Goal: Find specific page/section: Find specific page/section

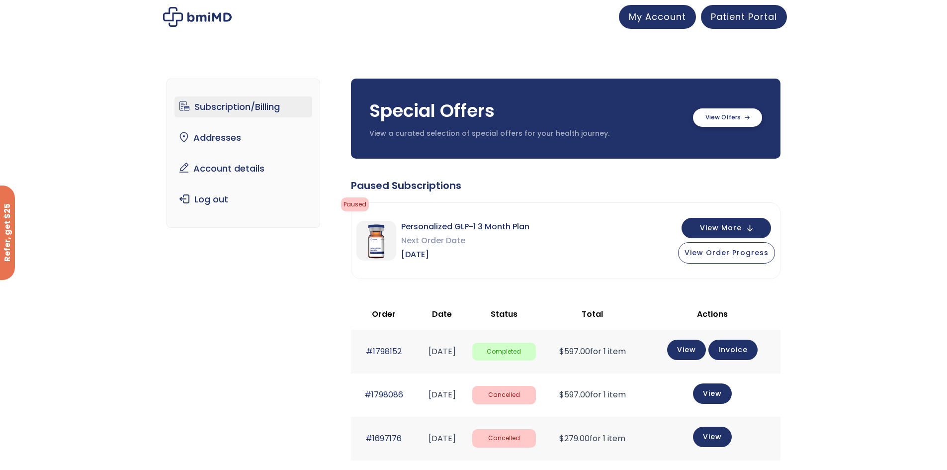
click at [723, 115] on label at bounding box center [727, 117] width 69 height 18
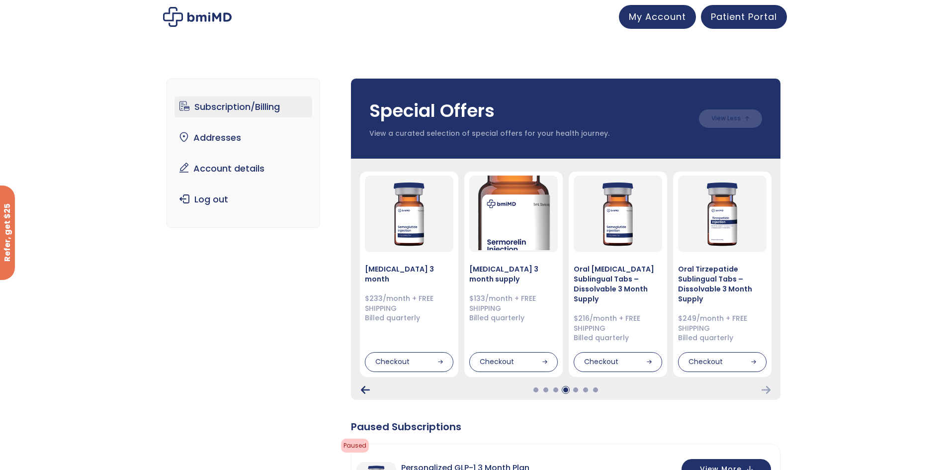
click at [364, 389] on icon "Previous Card" at bounding box center [365, 390] width 9 height 8
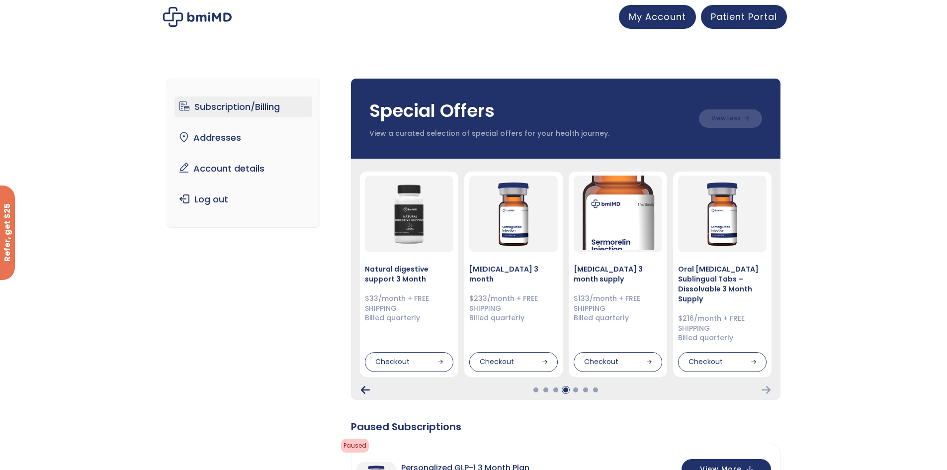
click at [364, 389] on icon "Previous Card" at bounding box center [365, 390] width 9 height 8
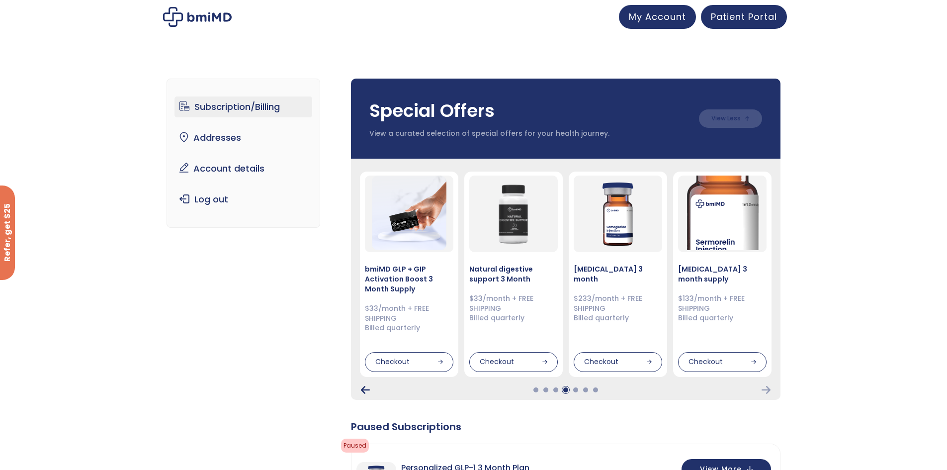
click at [364, 389] on icon "Previous Card" at bounding box center [365, 390] width 9 height 8
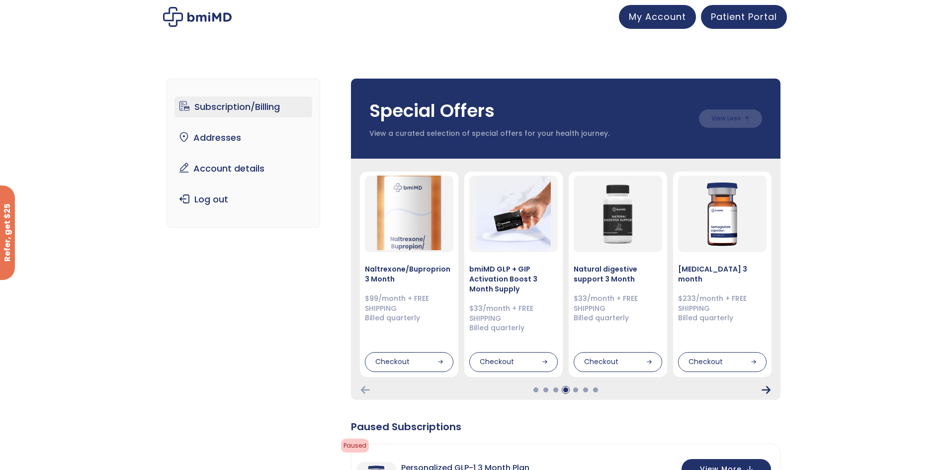
click at [768, 390] on icon "Next Card" at bounding box center [766, 390] width 9 height 8
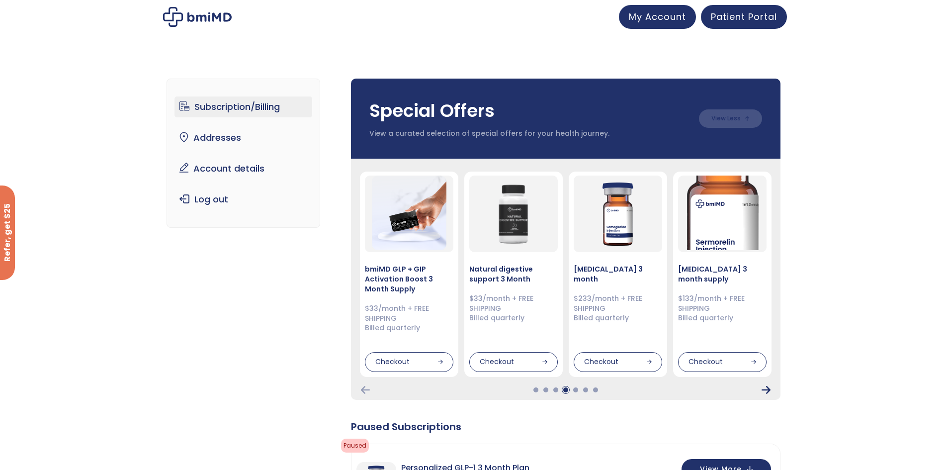
click at [766, 391] on icon "Next Card" at bounding box center [766, 390] width 9 height 8
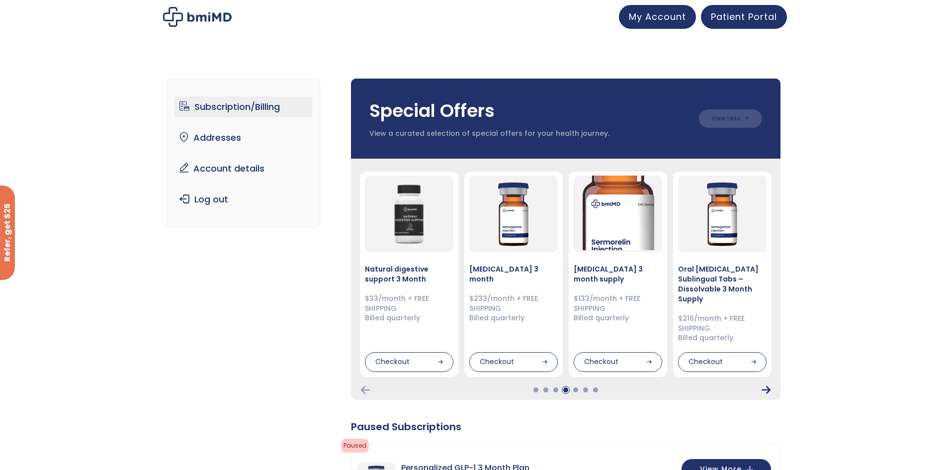
click at [766, 391] on icon "Next Card" at bounding box center [766, 390] width 9 height 8
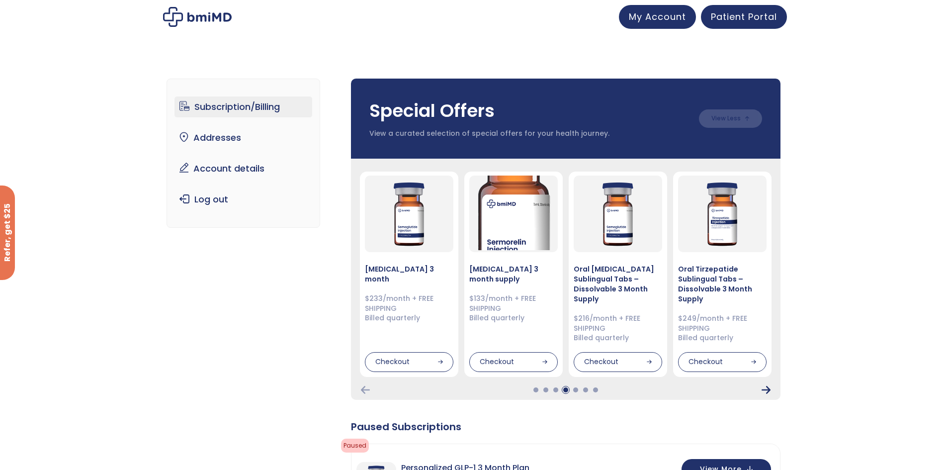
click at [766, 391] on icon "Next Card" at bounding box center [766, 390] width 9 height 8
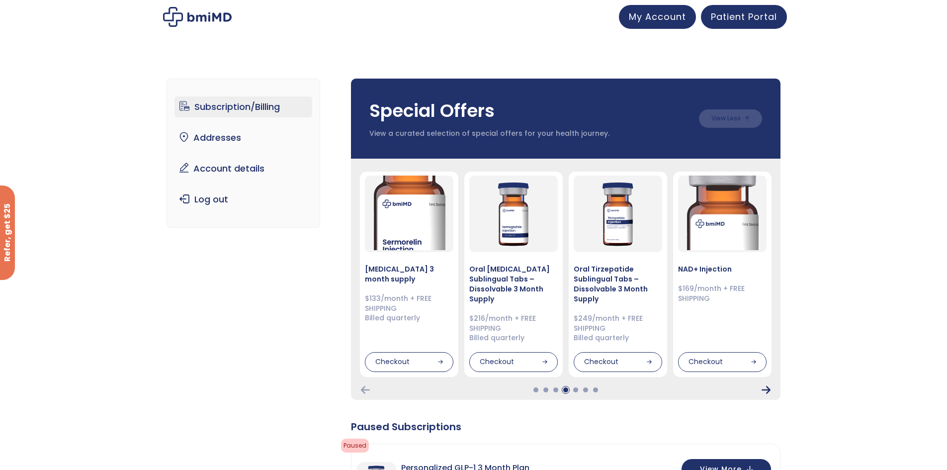
click at [766, 391] on icon "Next Card" at bounding box center [766, 390] width 9 height 8
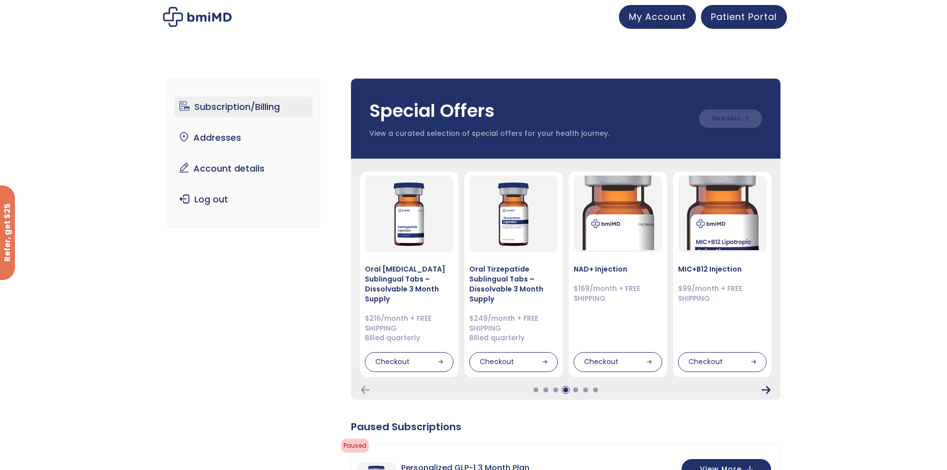
click at [766, 391] on icon "Next Card" at bounding box center [766, 390] width 9 height 8
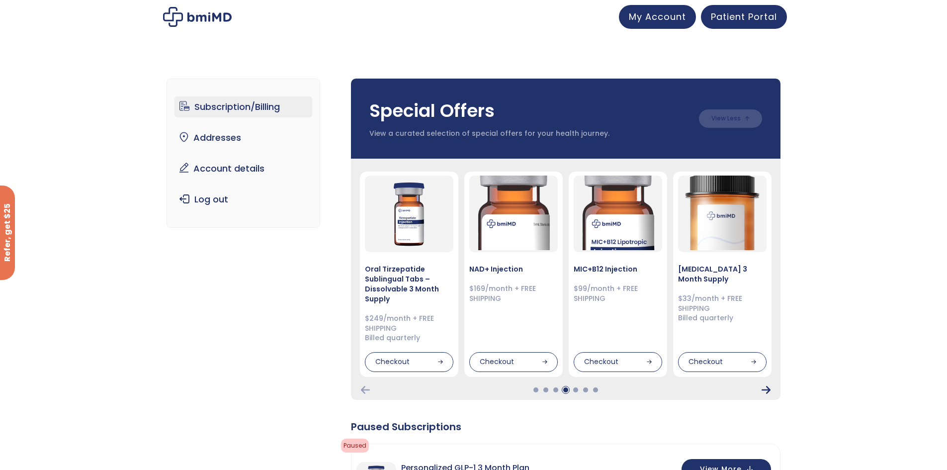
click at [766, 391] on icon "Next Card" at bounding box center [766, 390] width 9 height 8
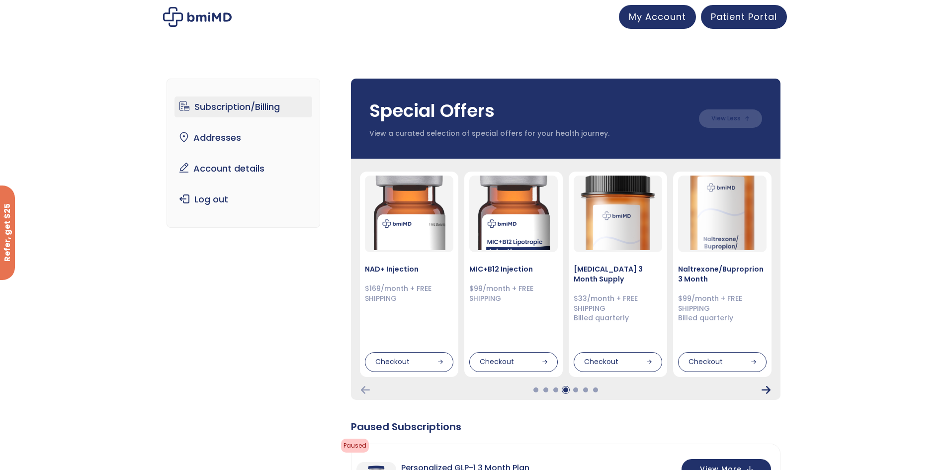
click at [766, 391] on icon "Next Card" at bounding box center [766, 390] width 9 height 8
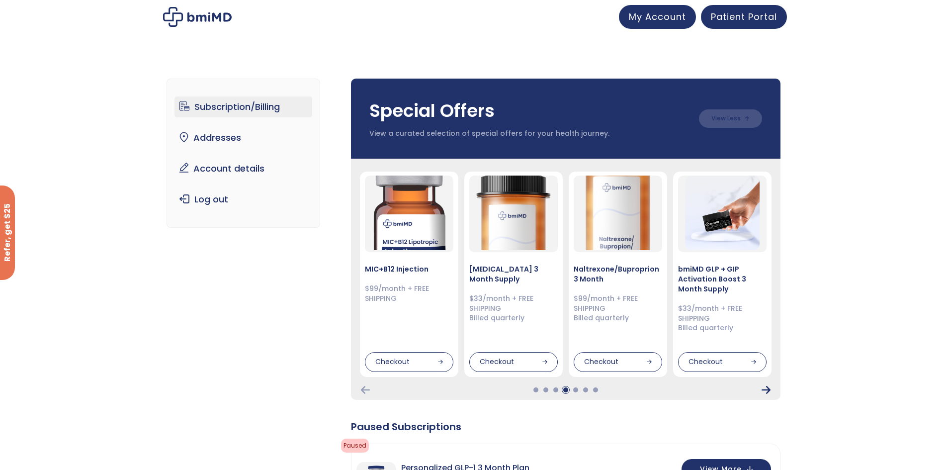
click at [766, 391] on icon "Next Card" at bounding box center [766, 390] width 9 height 8
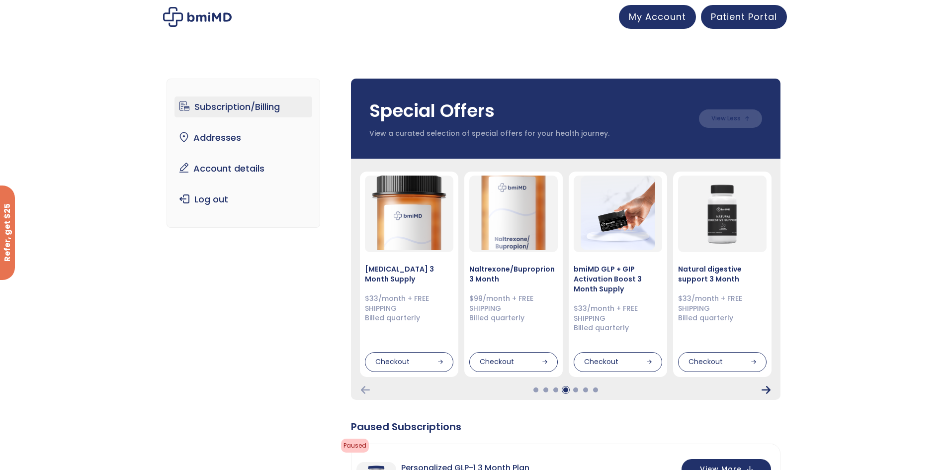
click at [766, 391] on icon "Next Card" at bounding box center [766, 390] width 9 height 8
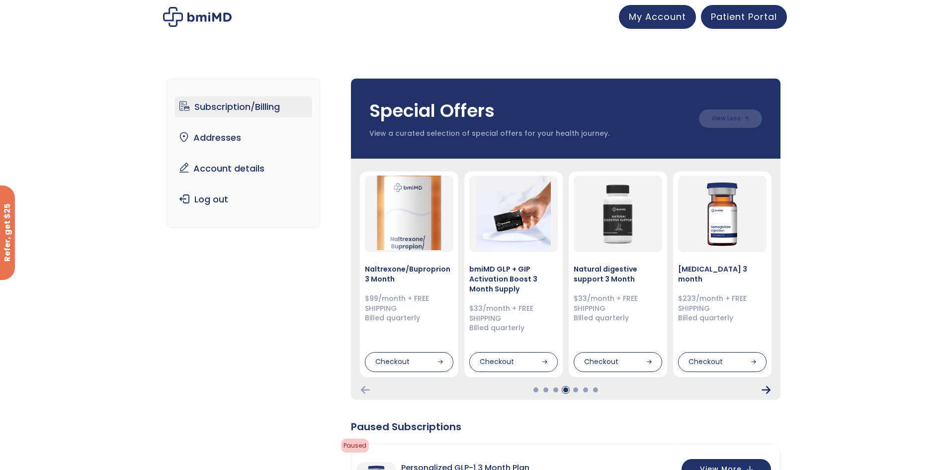
click at [766, 391] on icon "Next Card" at bounding box center [766, 390] width 9 height 8
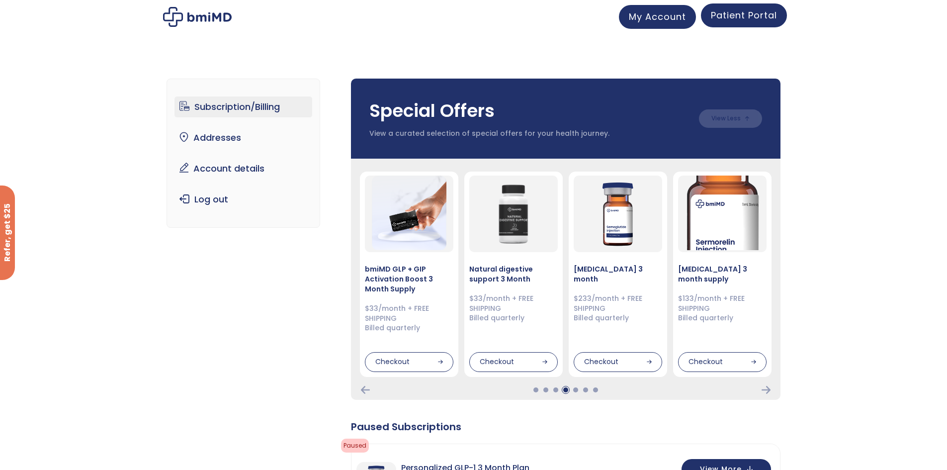
click at [742, 15] on span "Patient Portal" at bounding box center [744, 15] width 66 height 12
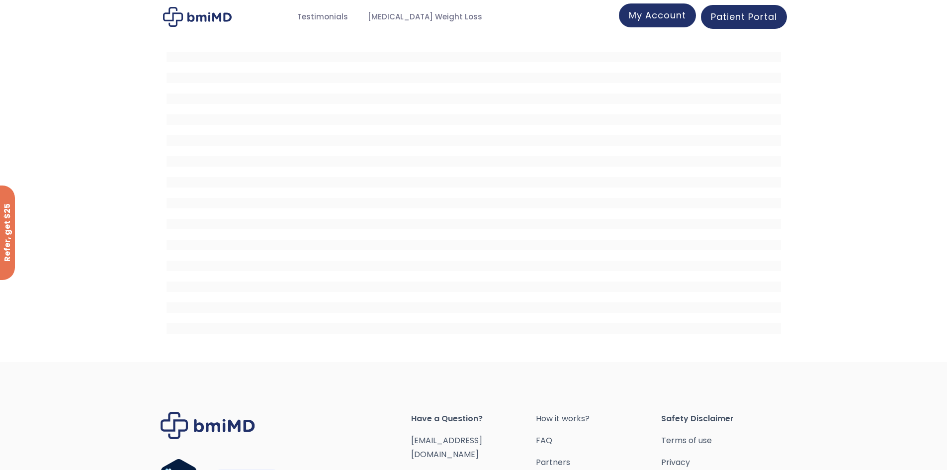
click at [664, 15] on span "My Account" at bounding box center [657, 15] width 57 height 12
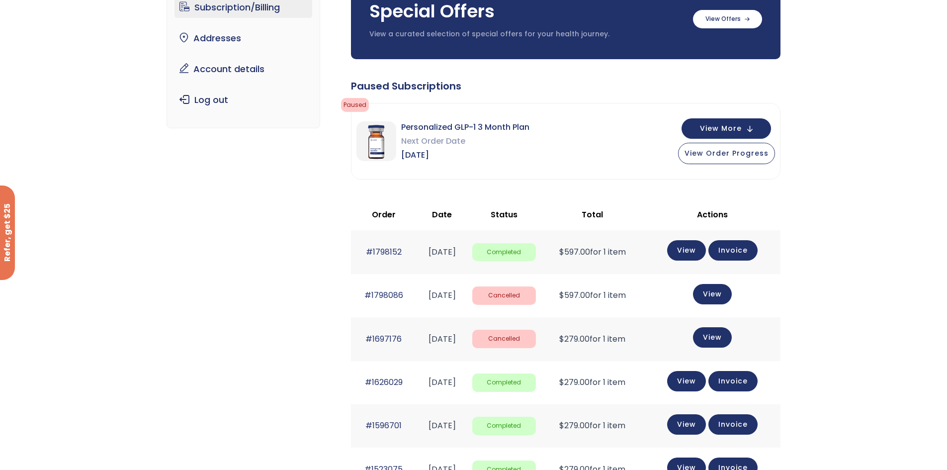
scroll to position [50, 0]
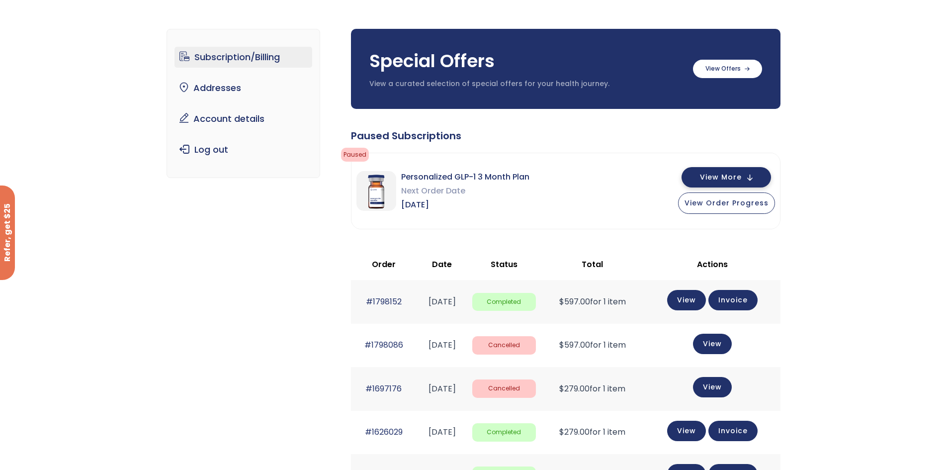
click at [725, 175] on span "View More" at bounding box center [721, 177] width 42 height 6
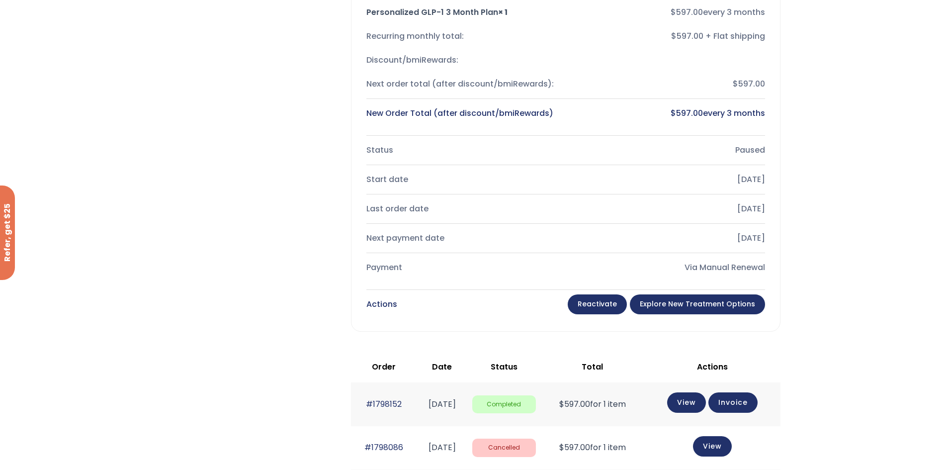
scroll to position [0, 0]
